Goal: Transaction & Acquisition: Purchase product/service

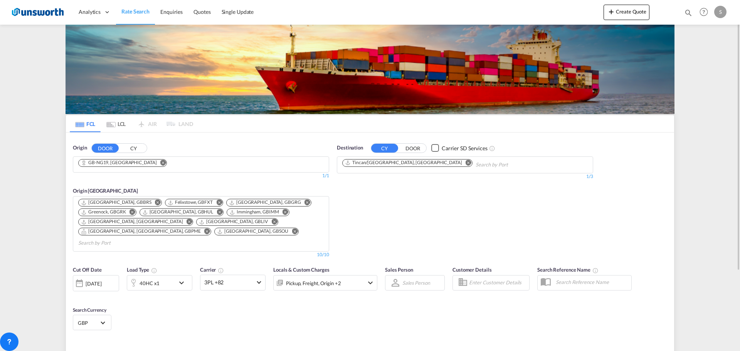
click at [134, 148] on button "CY" at bounding box center [133, 148] width 27 height 9
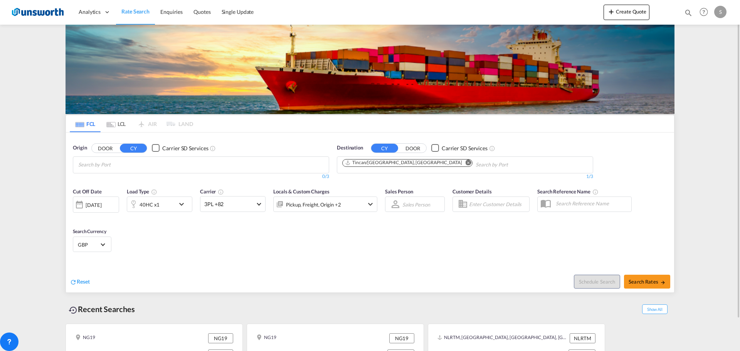
click at [146, 161] on input "Search by Port" at bounding box center [114, 165] width 73 height 12
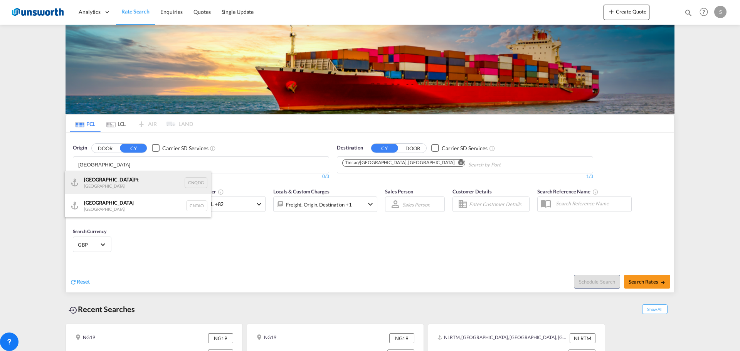
type input "[GEOGRAPHIC_DATA]"
click at [114, 183] on div "Qingdao Pt China CNQDG" at bounding box center [138, 182] width 146 height 23
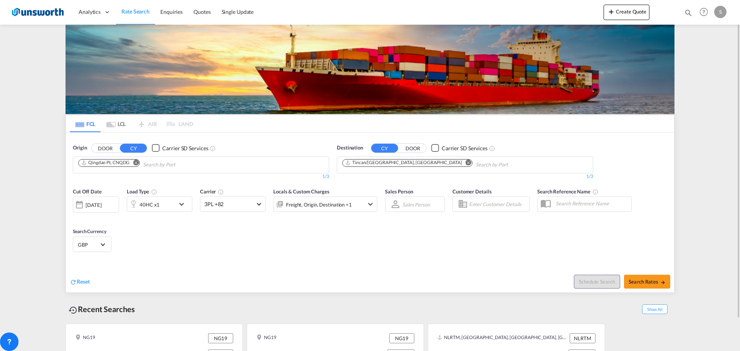
click at [466, 164] on md-icon "Remove" at bounding box center [469, 163] width 6 height 6
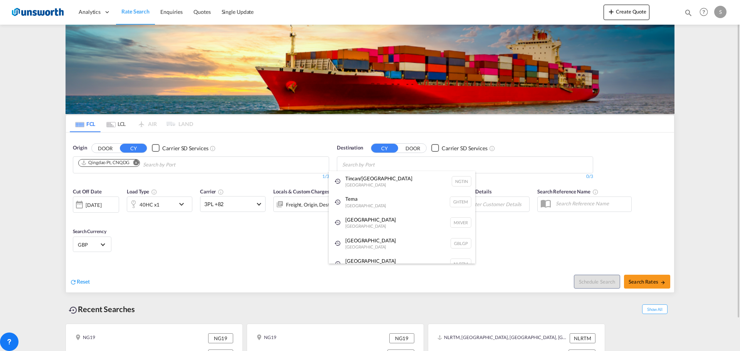
click at [405, 162] on body "Analytics Reports Dashboard Rate Search Enquiries Quotes" at bounding box center [370, 175] width 740 height 351
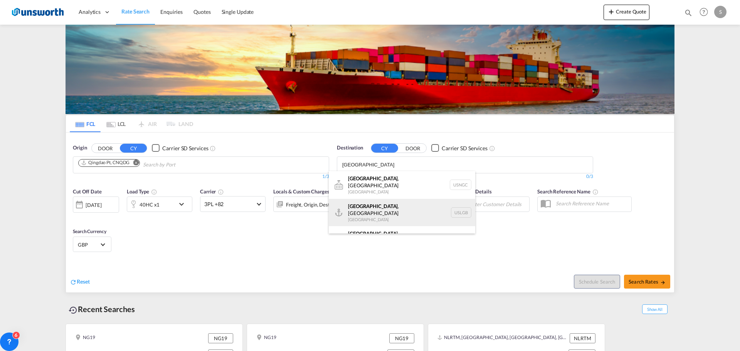
type input "[GEOGRAPHIC_DATA]"
click at [383, 202] on div "[GEOGRAPHIC_DATA] , [GEOGRAPHIC_DATA] [GEOGRAPHIC_DATA] USLGB" at bounding box center [402, 213] width 146 height 28
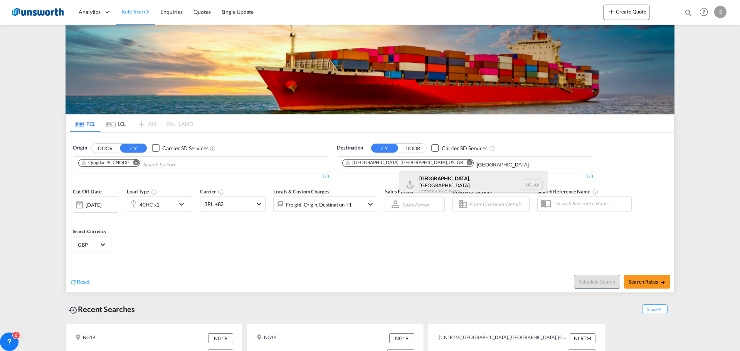
type input "[GEOGRAPHIC_DATA]"
click at [449, 182] on div "[GEOGRAPHIC_DATA] , [GEOGRAPHIC_DATA] [GEOGRAPHIC_DATA] USLAX" at bounding box center [473, 185] width 146 height 28
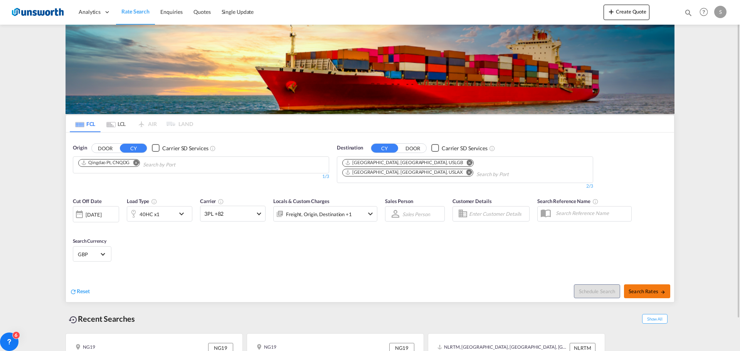
click at [643, 288] on span "Search Rates" at bounding box center [647, 291] width 37 height 6
type input "CNQDG to USLGB,USLAX / [DATE]"
